Goal: Task Accomplishment & Management: Use online tool/utility

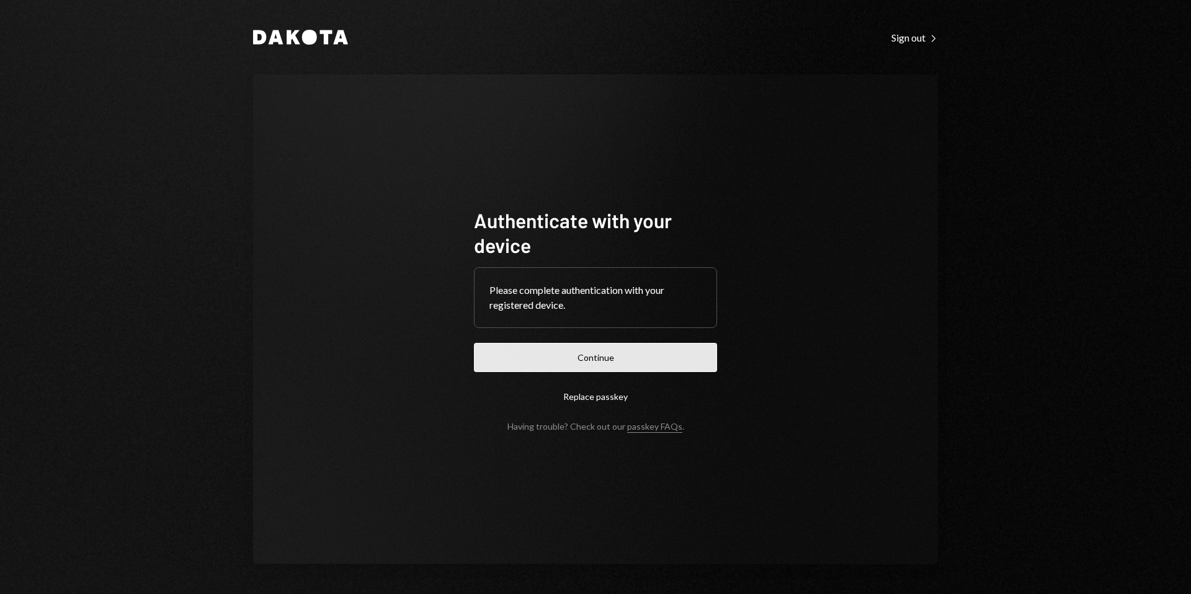
click at [599, 360] on button "Continue" at bounding box center [595, 357] width 243 height 29
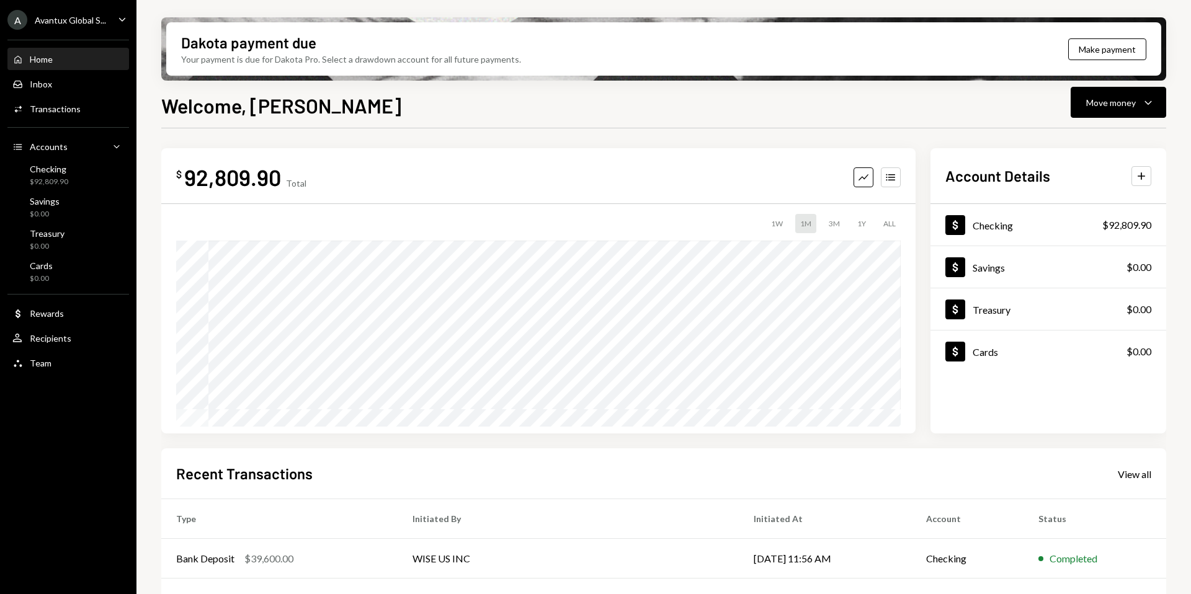
click at [55, 24] on div "Avantux Global S..." at bounding box center [70, 20] width 71 height 11
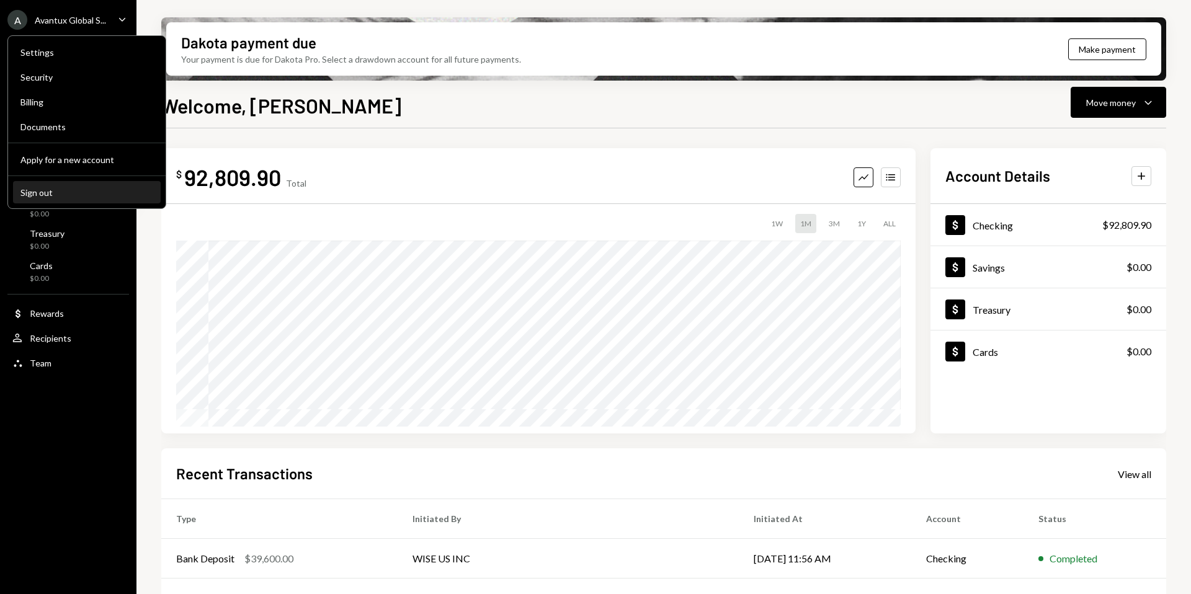
click at [71, 187] on div "Sign out" at bounding box center [86, 192] width 133 height 11
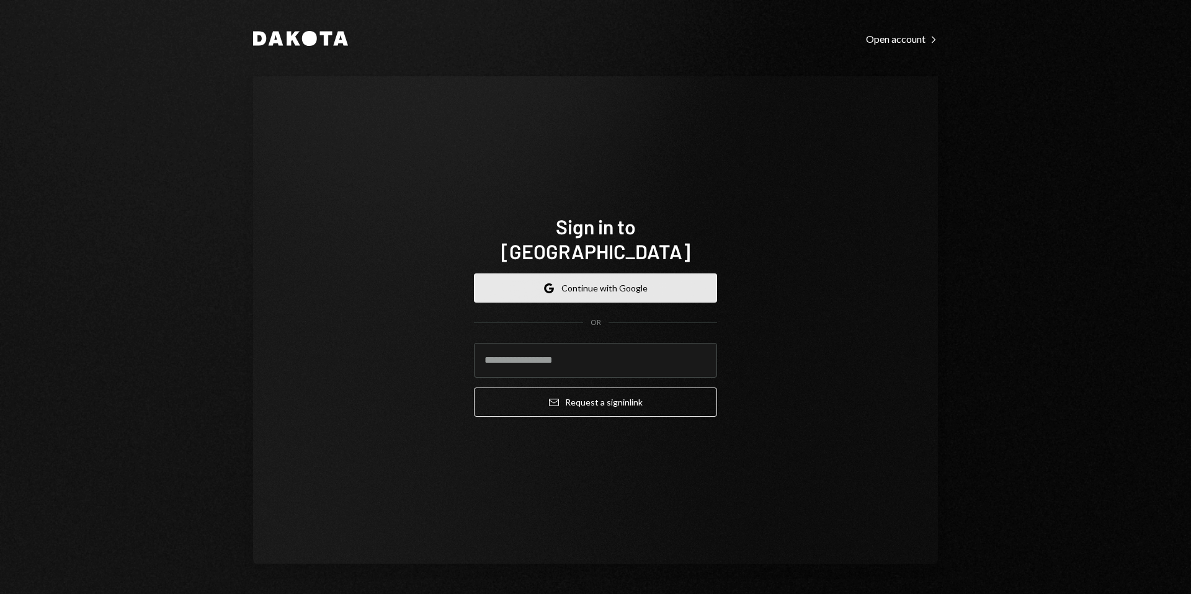
click at [583, 274] on button "Google Continue with Google" at bounding box center [595, 288] width 243 height 29
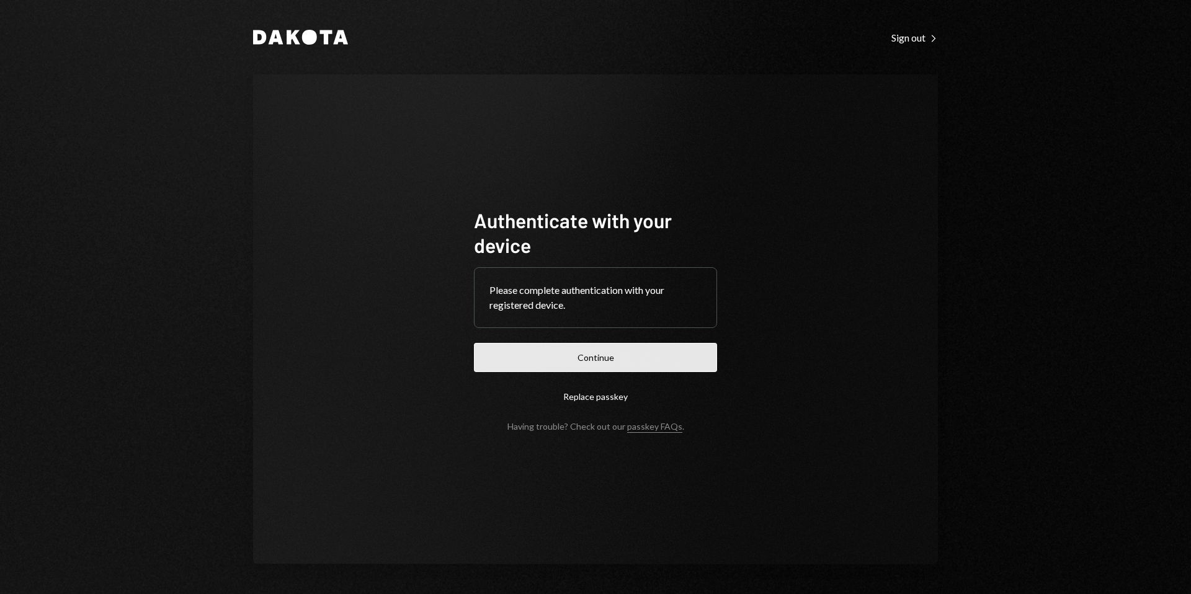
click at [565, 352] on button "Continue" at bounding box center [595, 357] width 243 height 29
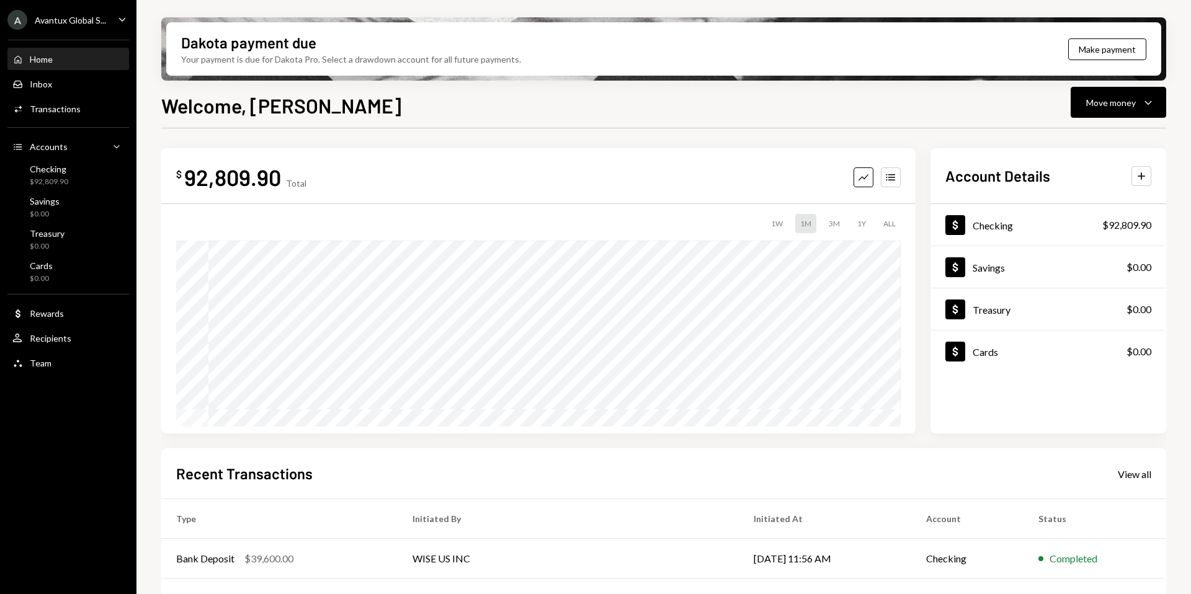
click at [56, 12] on div "A Avantux Global S..." at bounding box center [56, 20] width 99 height 20
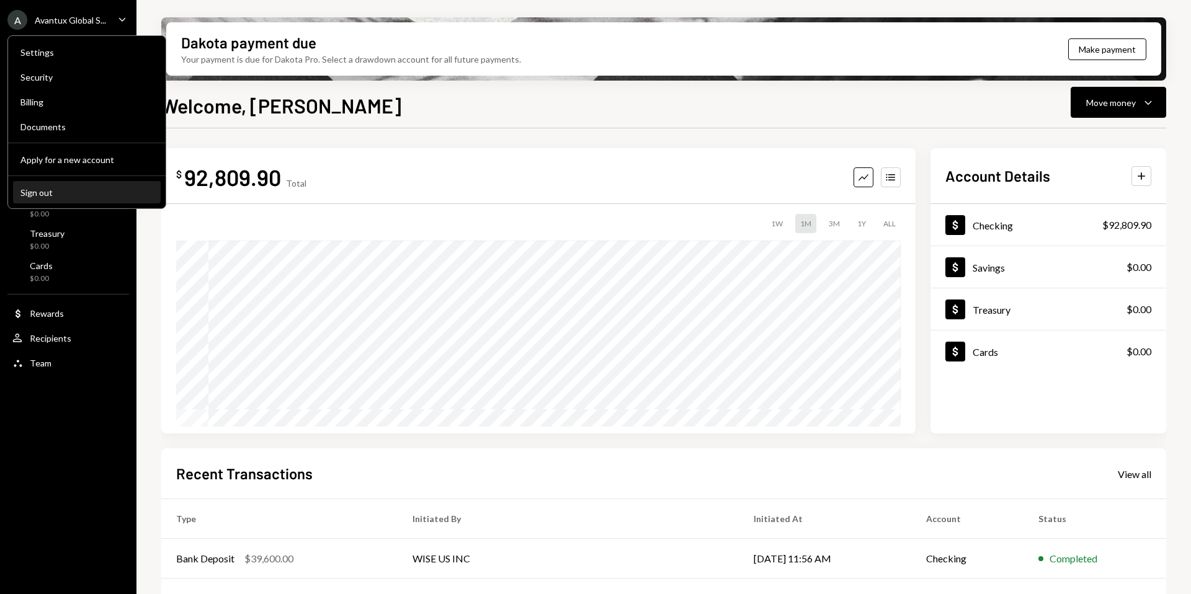
click at [48, 193] on div "Sign out" at bounding box center [86, 192] width 133 height 11
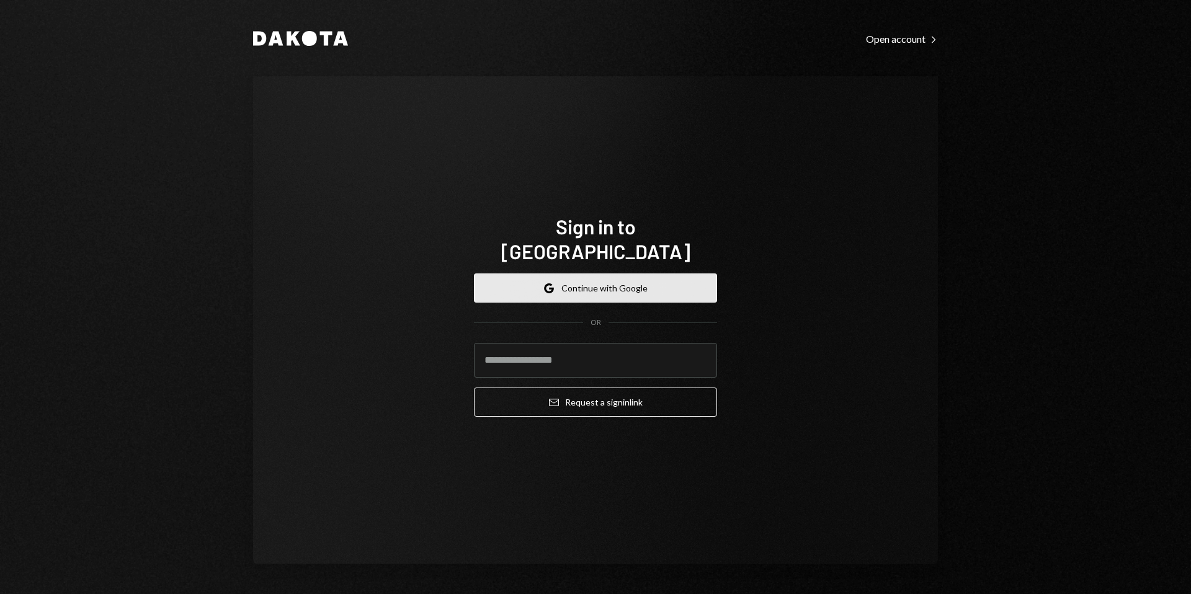
click at [602, 285] on button "Google Continue with Google" at bounding box center [595, 288] width 243 height 29
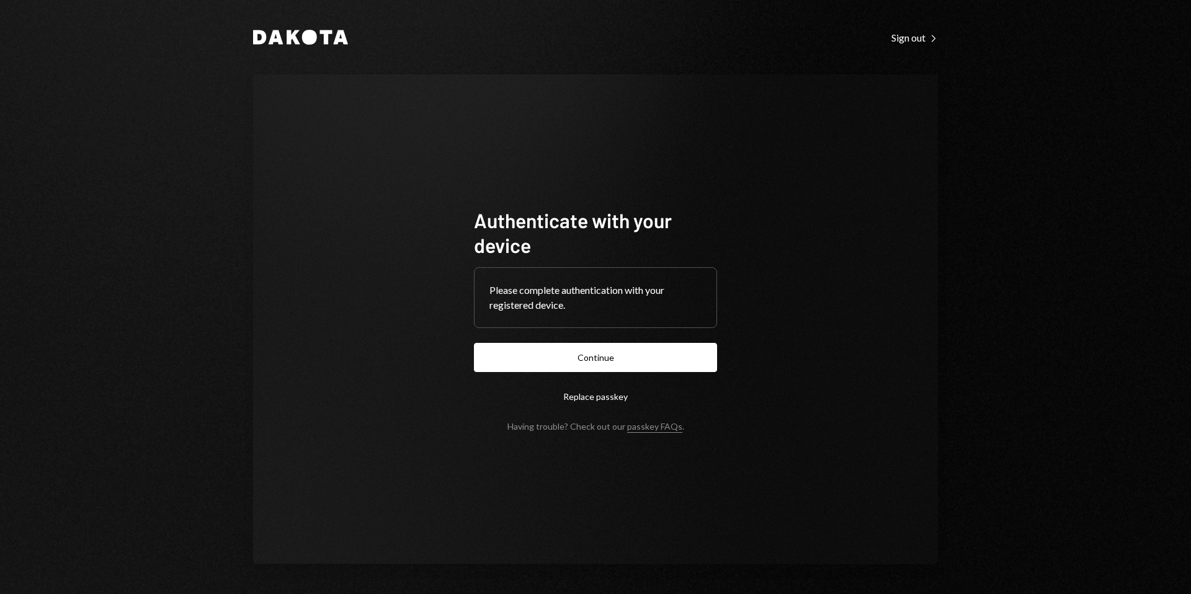
click at [629, 354] on button "Continue" at bounding box center [595, 357] width 243 height 29
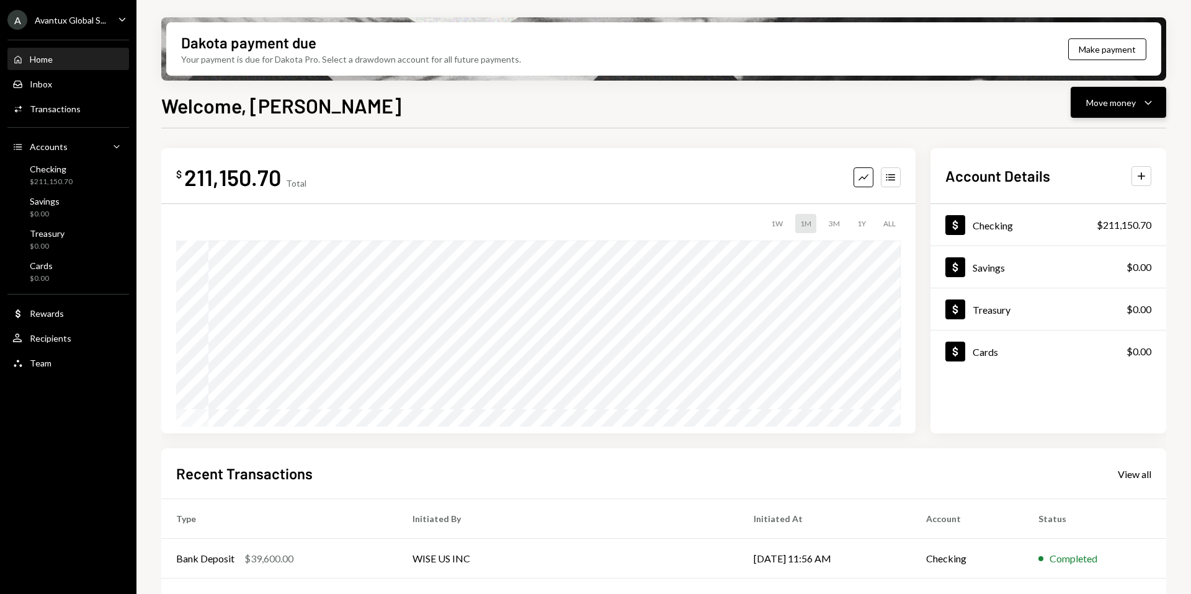
click at [1124, 115] on button "Move money Caret Down" at bounding box center [1119, 102] width 96 height 31
click at [1083, 136] on div "Send" at bounding box center [1109, 139] width 91 height 13
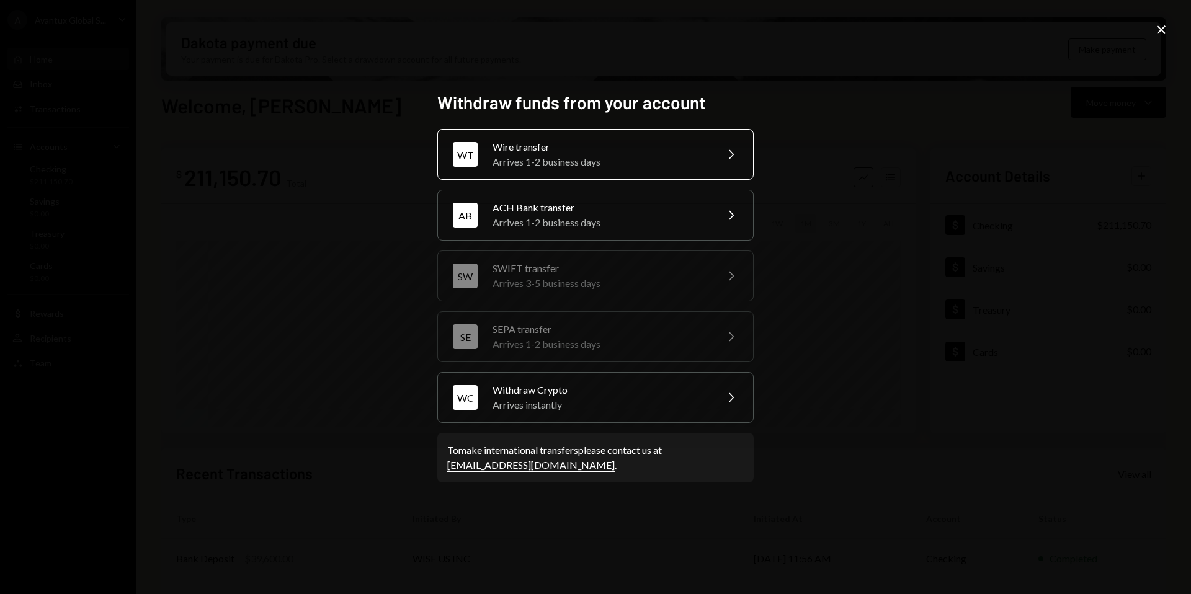
click at [536, 153] on div "Wire transfer" at bounding box center [601, 147] width 216 height 15
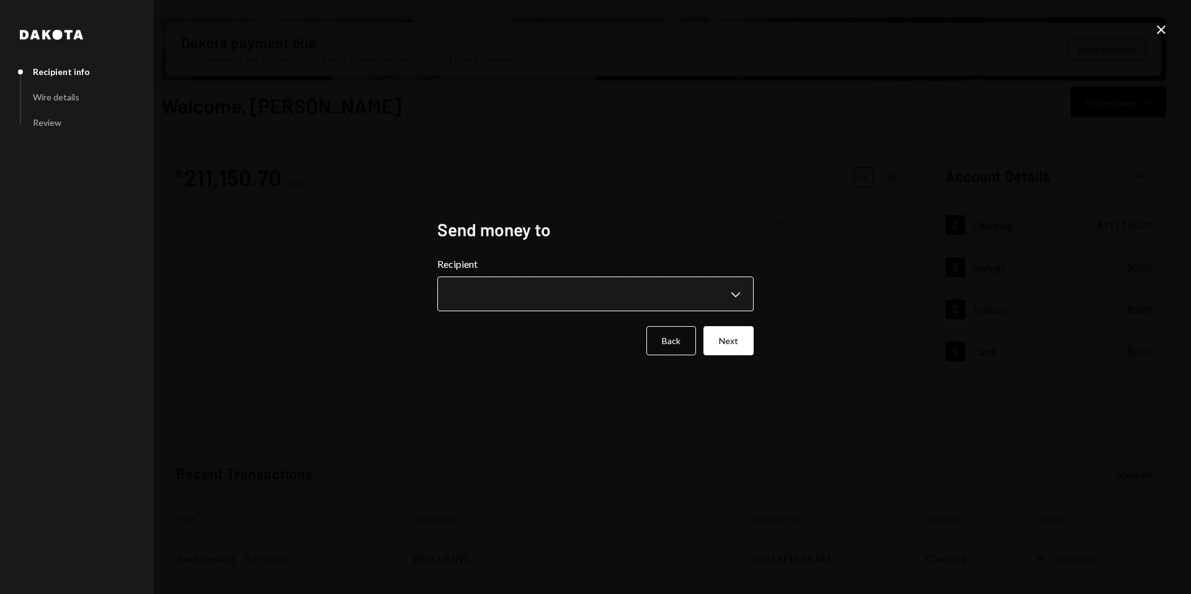
click at [585, 302] on body "A Avantux Global S... Caret Down Home Home Inbox Inbox Activities Transactions …" at bounding box center [595, 297] width 1191 height 594
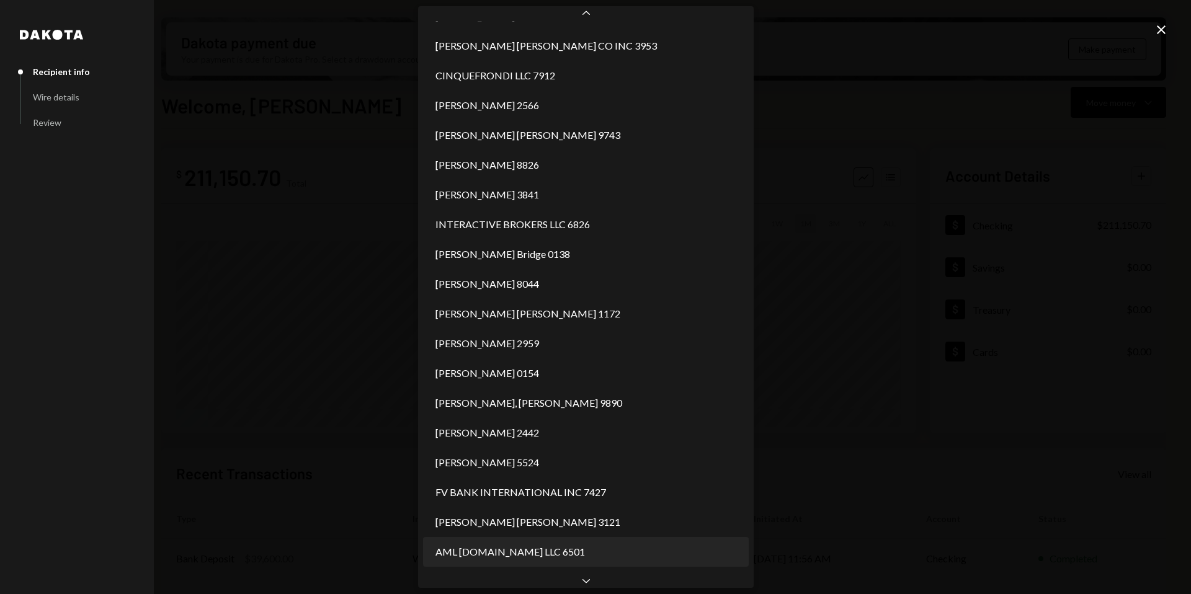
scroll to position [591, 0]
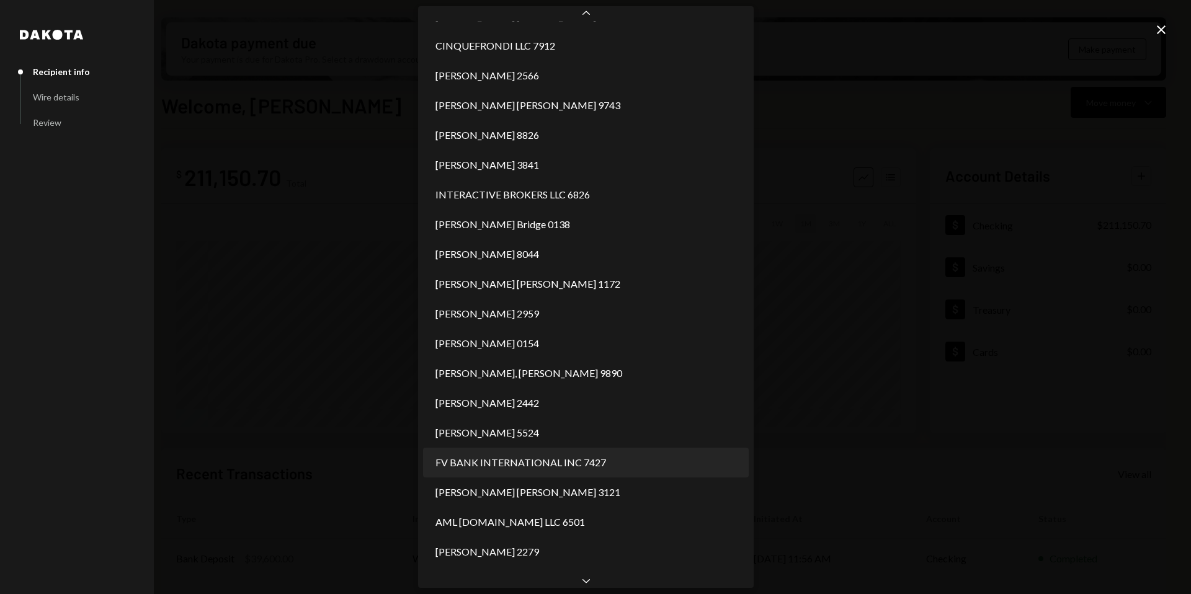
select select "**********"
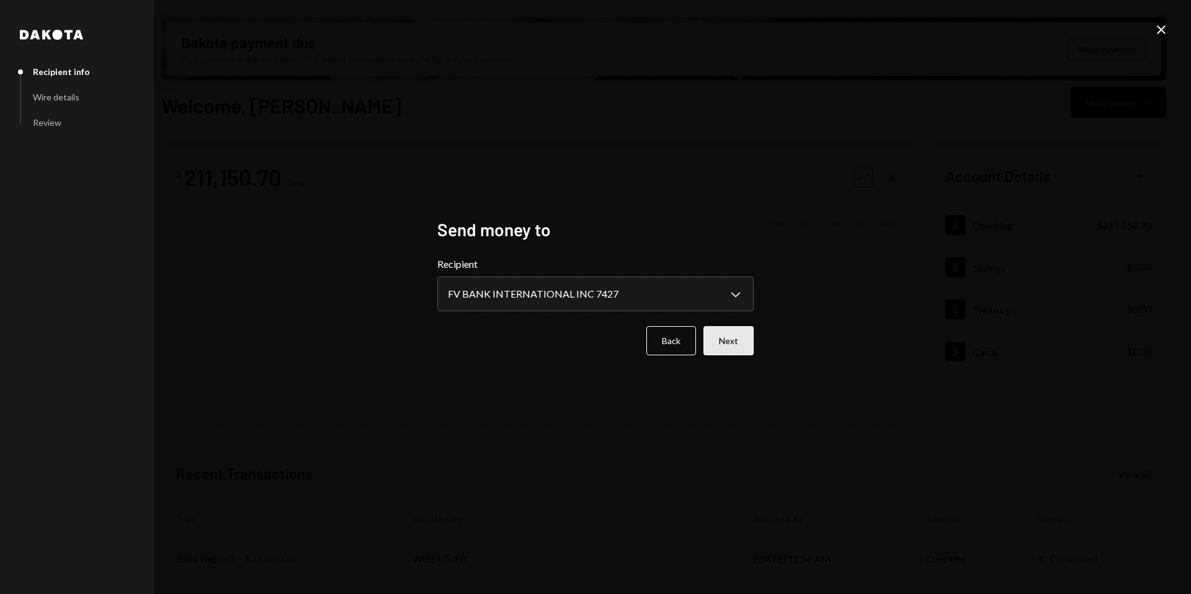
click at [724, 339] on button "Next" at bounding box center [729, 340] width 50 height 29
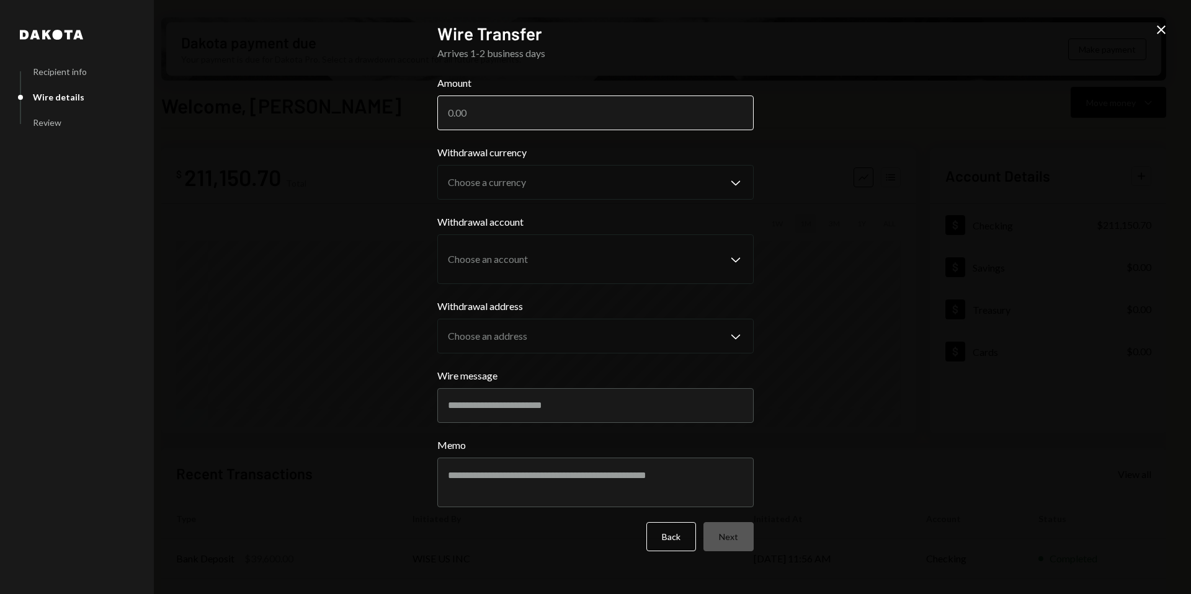
click at [479, 115] on input "Amount" at bounding box center [595, 113] width 316 height 35
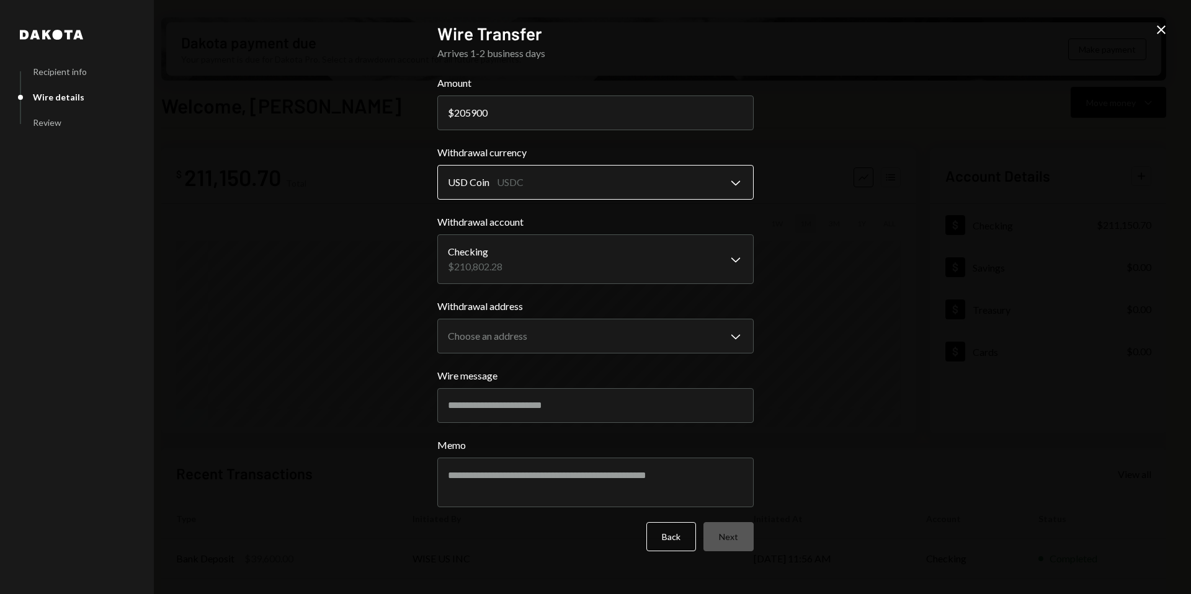
type input "205900"
click at [641, 172] on body "A Avantux Global S... Caret Down Home Home Inbox Inbox Activities Transactions …" at bounding box center [595, 297] width 1191 height 594
click at [601, 267] on body "A Avantux Global S... Caret Down Home Home Inbox Inbox Activities Transactions …" at bounding box center [595, 297] width 1191 height 594
click at [600, 270] on body "A Avantux Global S... Caret Down Home Home Inbox Inbox Activities Transactions …" at bounding box center [595, 297] width 1191 height 594
click at [596, 348] on body "A Avantux Global S... Caret Down Home Home Inbox Inbox Activities Transactions …" at bounding box center [595, 297] width 1191 height 594
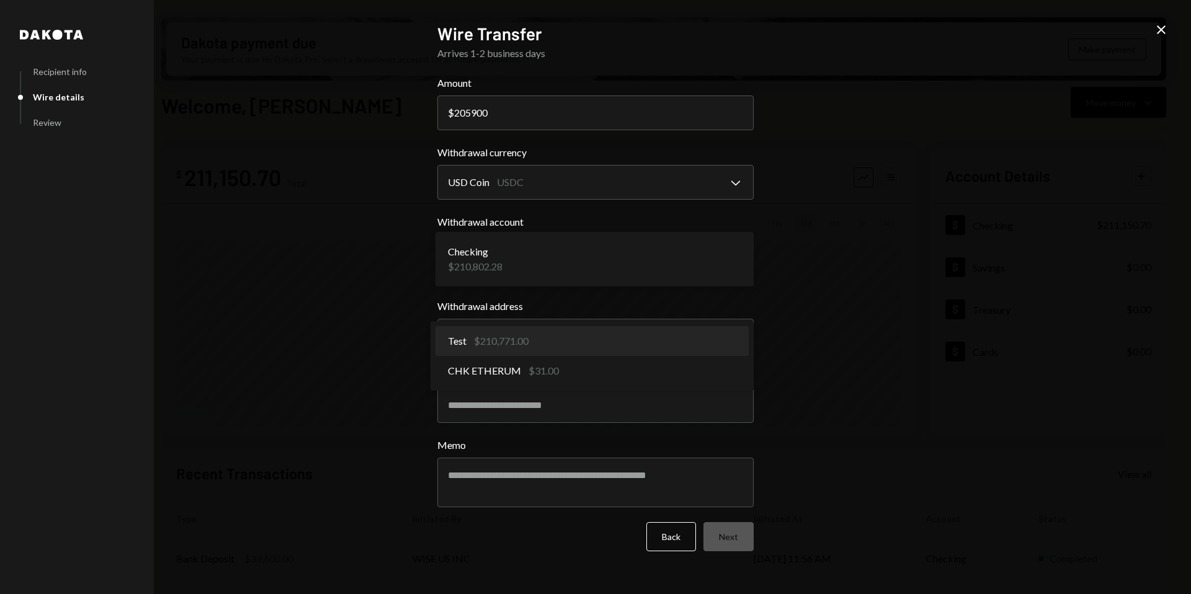
select select "**********"
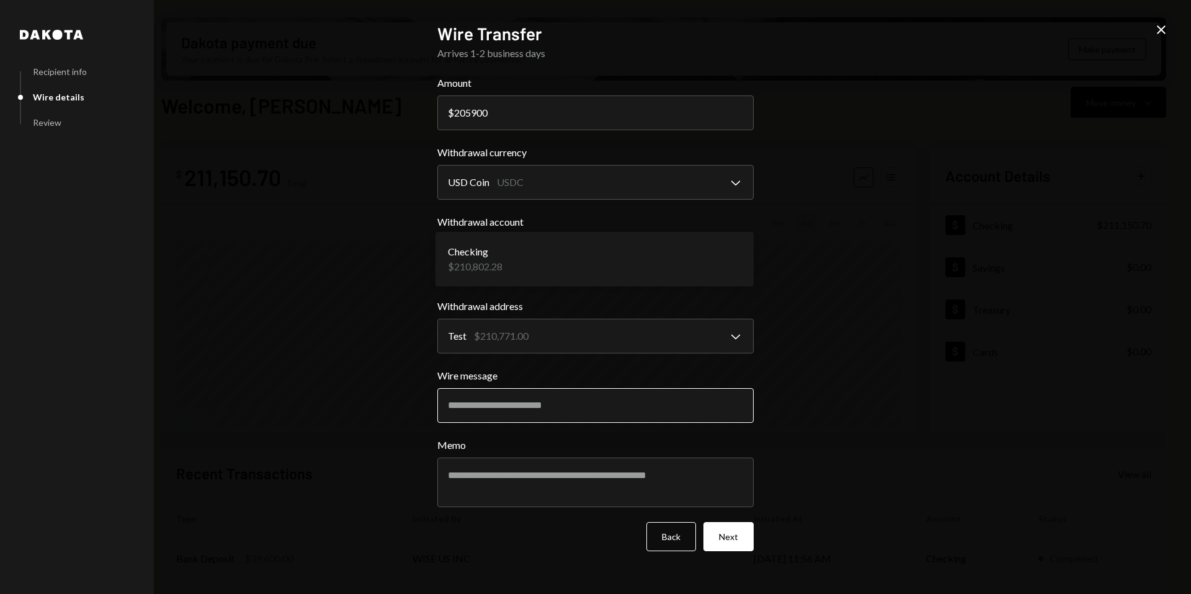
click at [556, 408] on input "Wire message" at bounding box center [595, 405] width 316 height 35
click at [635, 395] on input "Wire message" at bounding box center [595, 405] width 316 height 35
paste input "**********"
type input "**********"
click at [740, 532] on button "Next" at bounding box center [729, 536] width 50 height 29
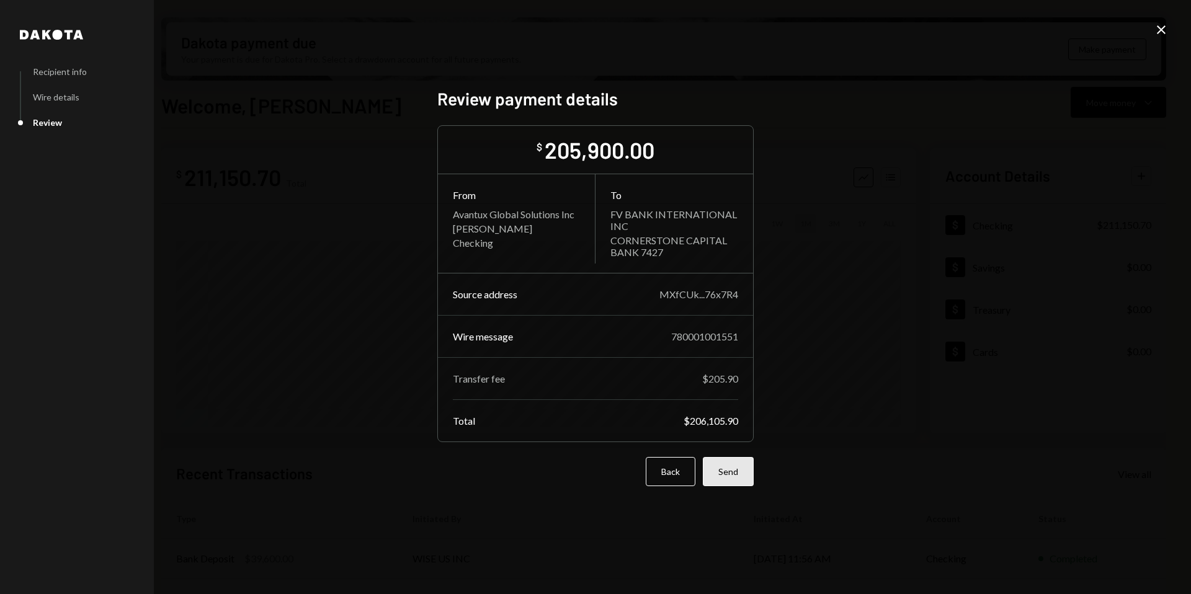
click at [737, 477] on button "Send" at bounding box center [728, 471] width 51 height 29
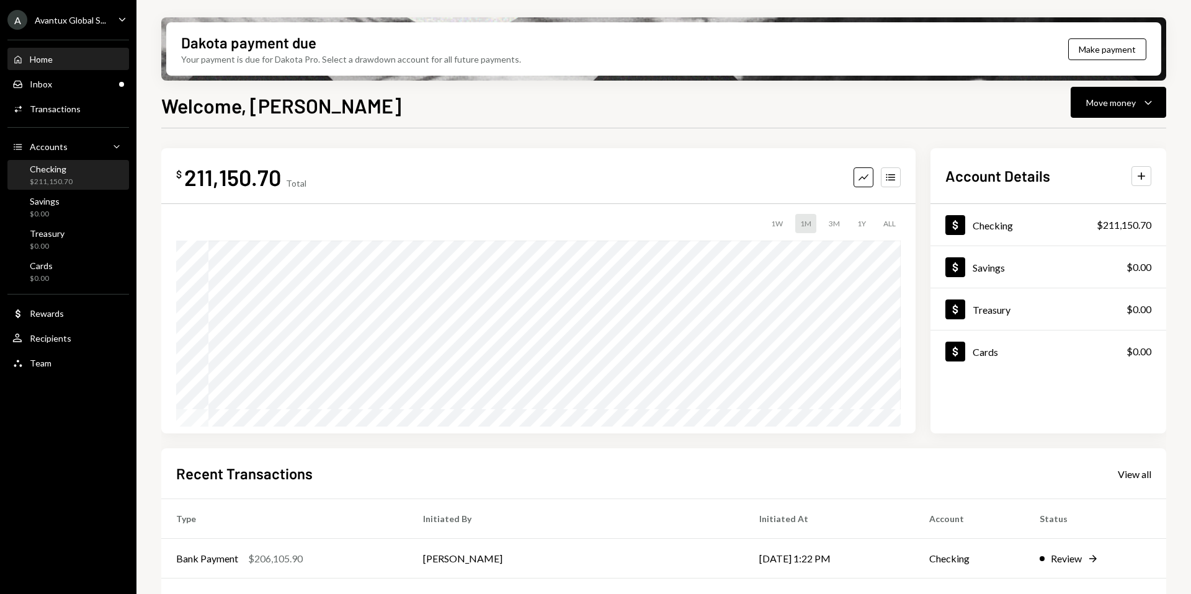
click at [69, 181] on div "$211,150.70" at bounding box center [51, 182] width 43 height 11
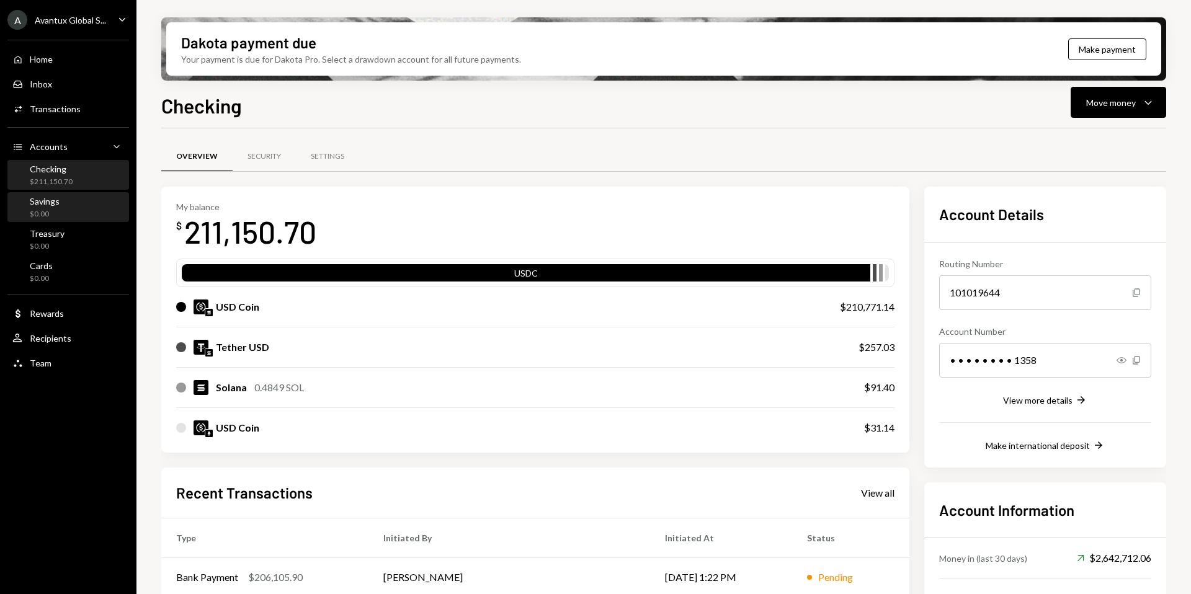
click at [30, 199] on div "Savings" at bounding box center [45, 201] width 30 height 11
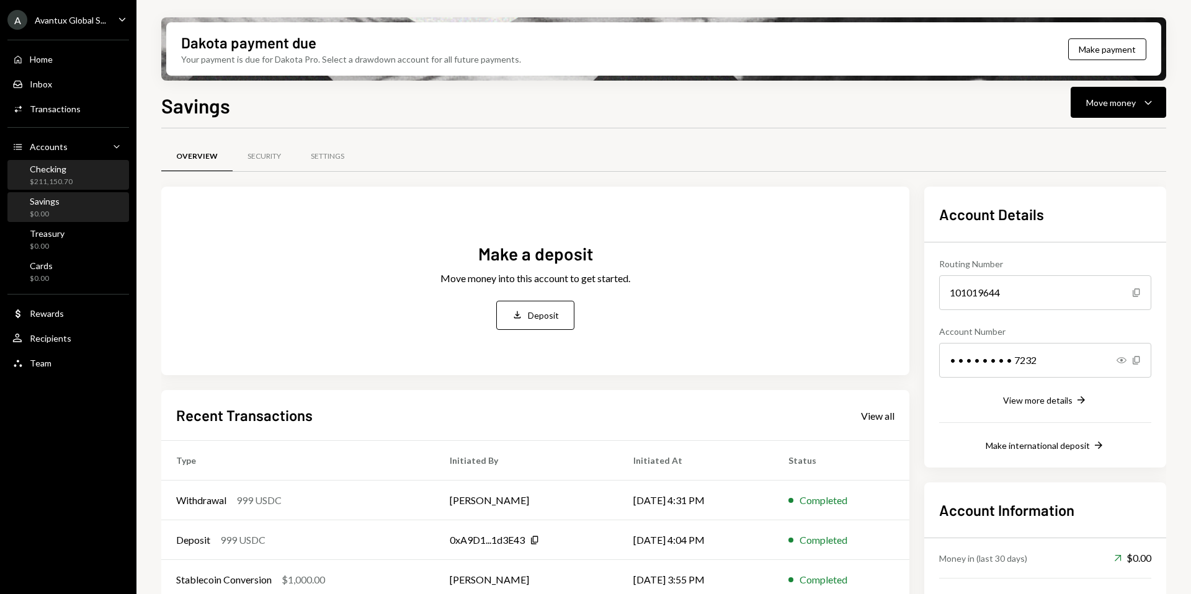
click at [50, 168] on div "Checking" at bounding box center [51, 169] width 43 height 11
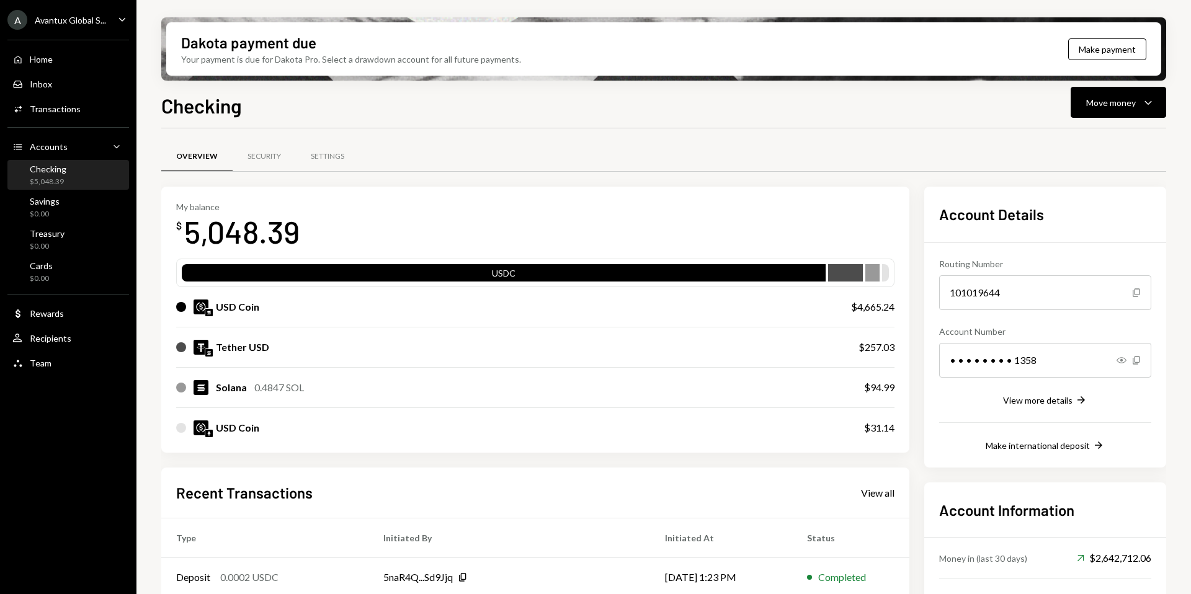
click at [77, 19] on div "Avantux Global S..." at bounding box center [70, 20] width 71 height 11
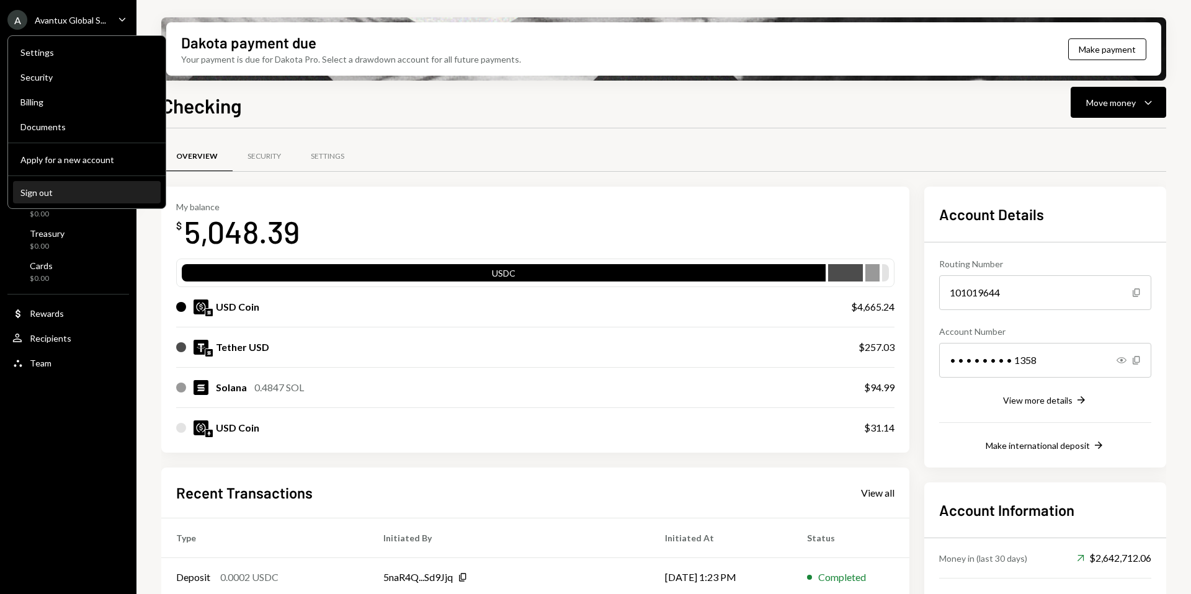
click at [42, 189] on div "Sign out" at bounding box center [86, 192] width 133 height 11
